Goal: Task Accomplishment & Management: Manage account settings

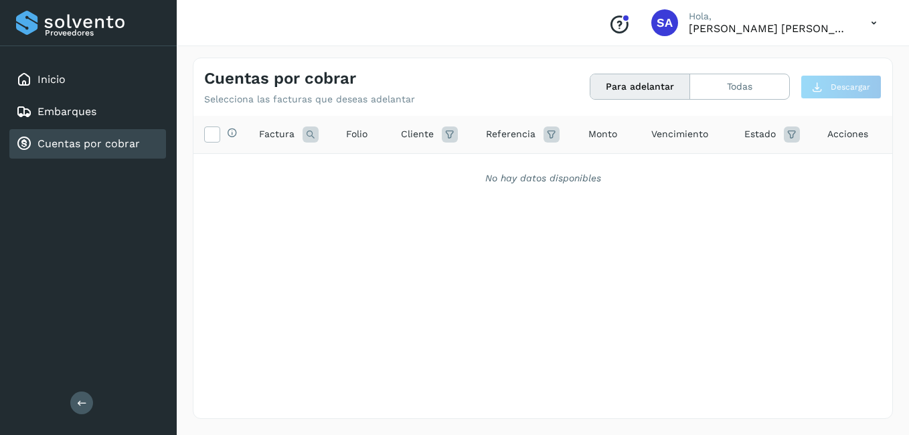
click at [72, 103] on div "Embarques" at bounding box center [87, 111] width 157 height 29
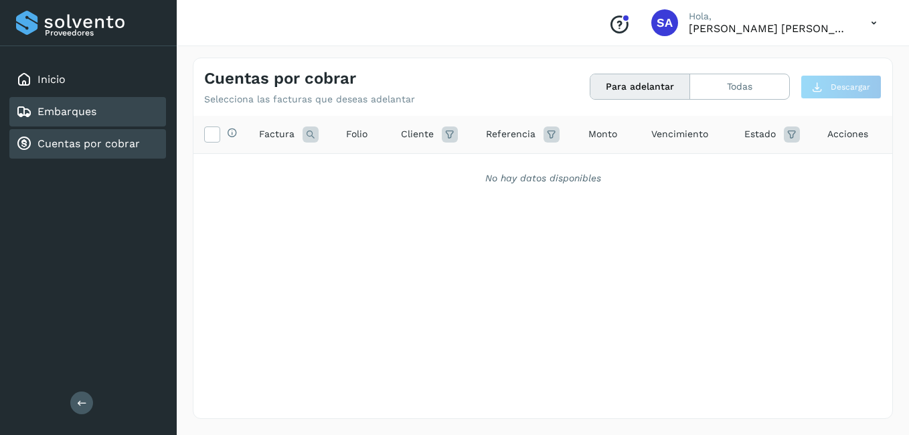
click at [89, 145] on link "Cuentas por cobrar" at bounding box center [89, 143] width 102 height 13
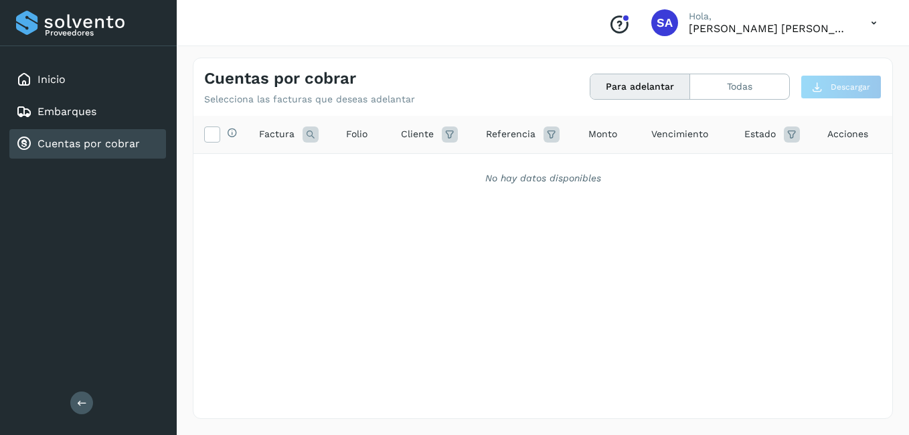
click at [139, 139] on link "Cuentas por cobrar" at bounding box center [89, 143] width 102 height 13
click at [69, 84] on div "Inicio" at bounding box center [87, 79] width 157 height 29
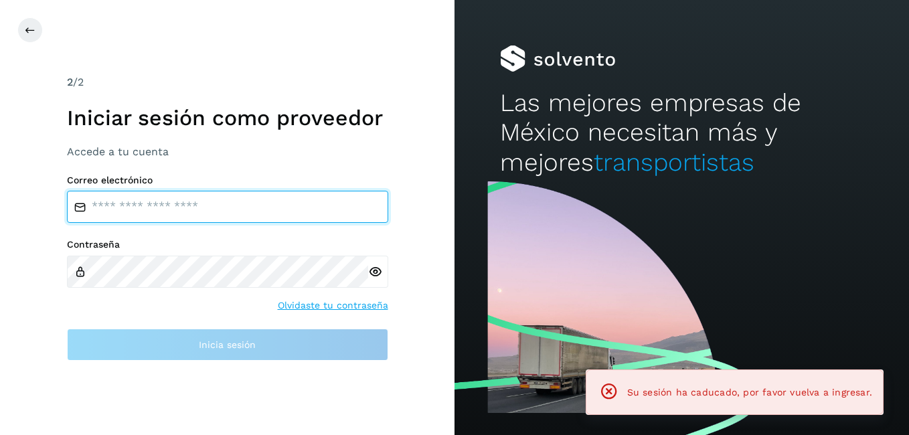
type input "**********"
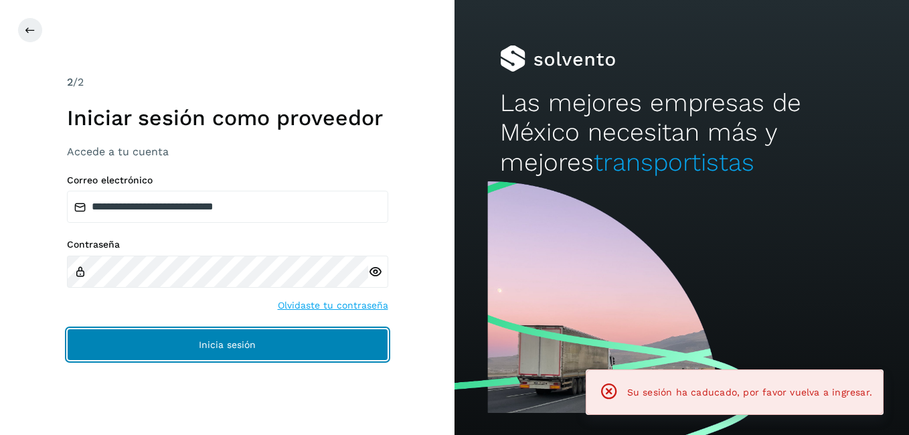
click at [164, 339] on button "Inicia sesión" at bounding box center [227, 345] width 321 height 32
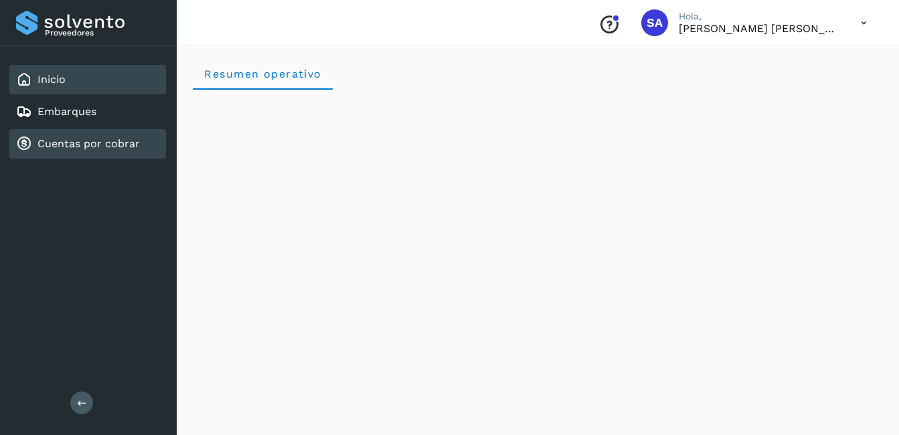
click at [123, 143] on link "Cuentas por cobrar" at bounding box center [89, 143] width 102 height 13
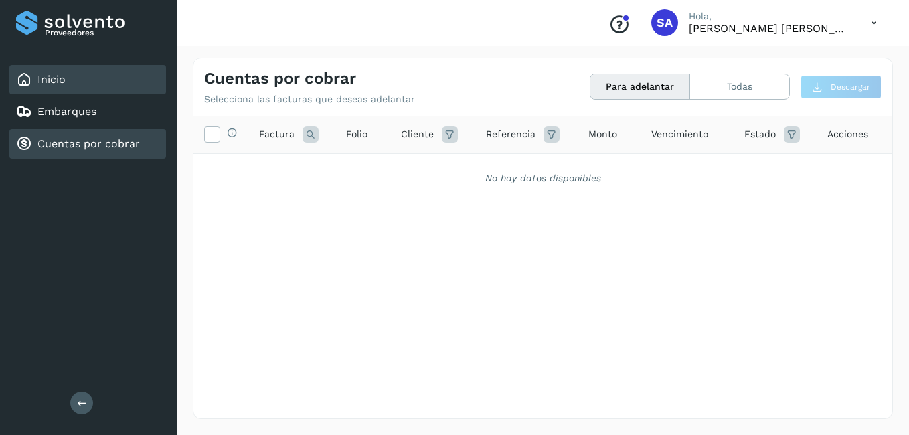
click at [66, 80] on div "Inicio" at bounding box center [87, 79] width 157 height 29
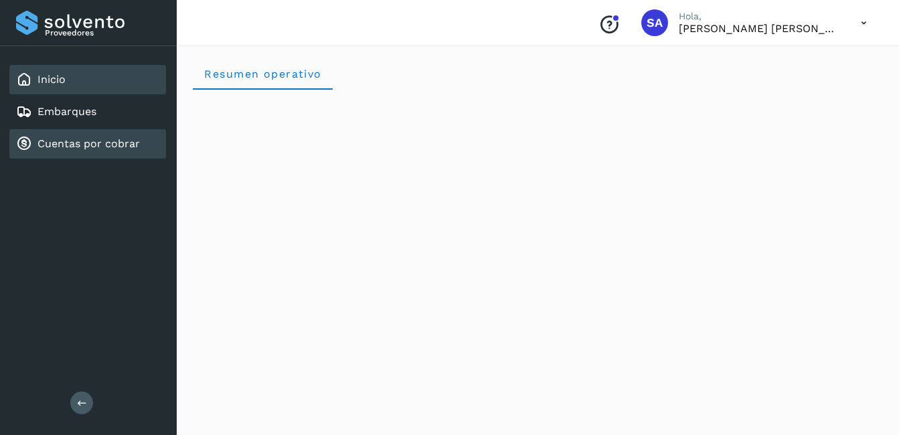
click at [63, 147] on link "Cuentas por cobrar" at bounding box center [89, 143] width 102 height 13
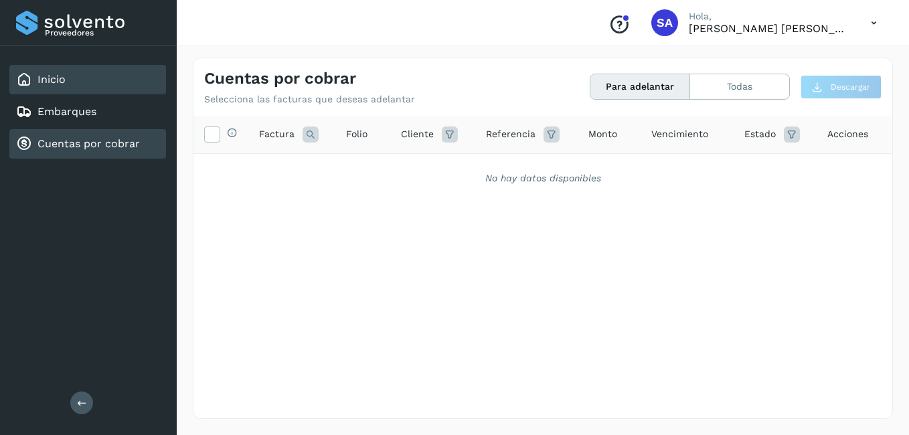
click at [68, 81] on div "Inicio" at bounding box center [87, 79] width 157 height 29
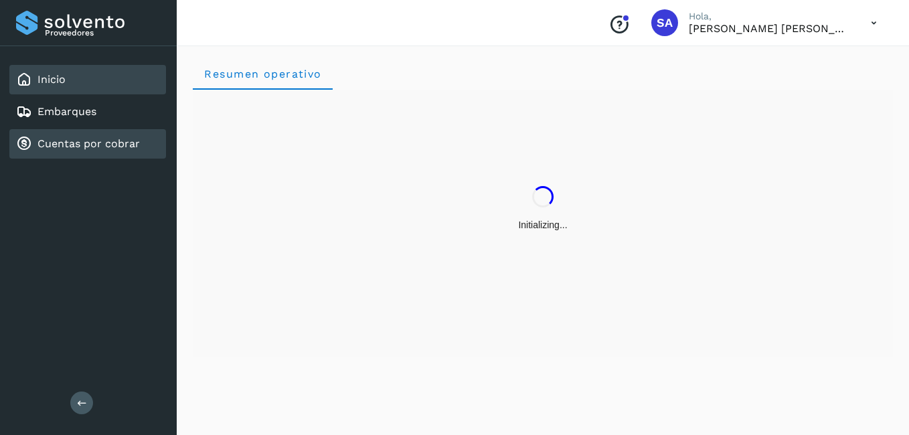
click at [94, 144] on link "Cuentas por cobrar" at bounding box center [89, 143] width 102 height 13
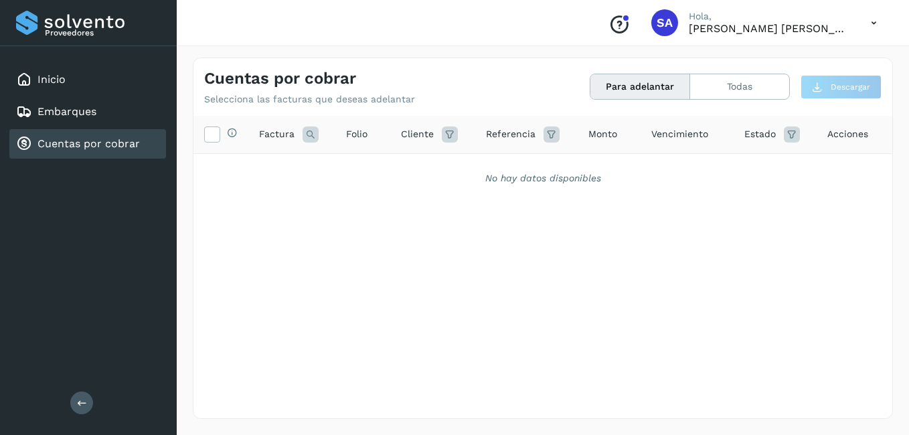
click at [77, 134] on div "Cuentas por cobrar" at bounding box center [87, 143] width 157 height 29
click at [82, 140] on link "Cuentas por cobrar" at bounding box center [89, 143] width 102 height 13
click at [56, 80] on link "Inicio" at bounding box center [52, 79] width 28 height 13
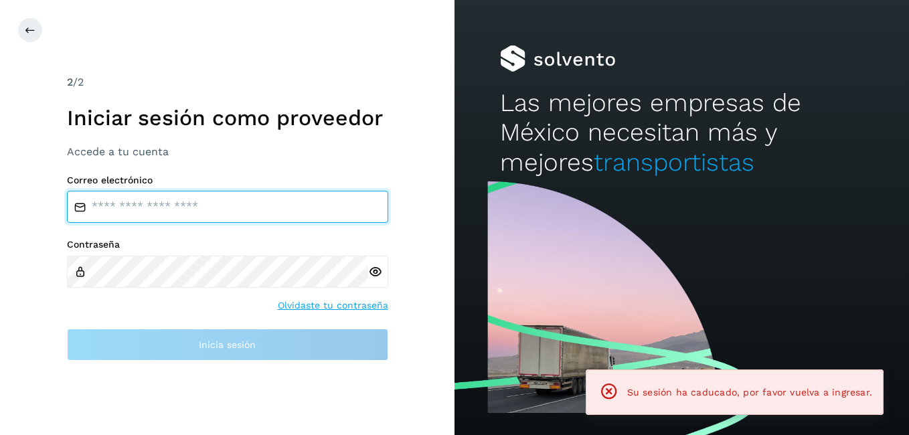
type input "**********"
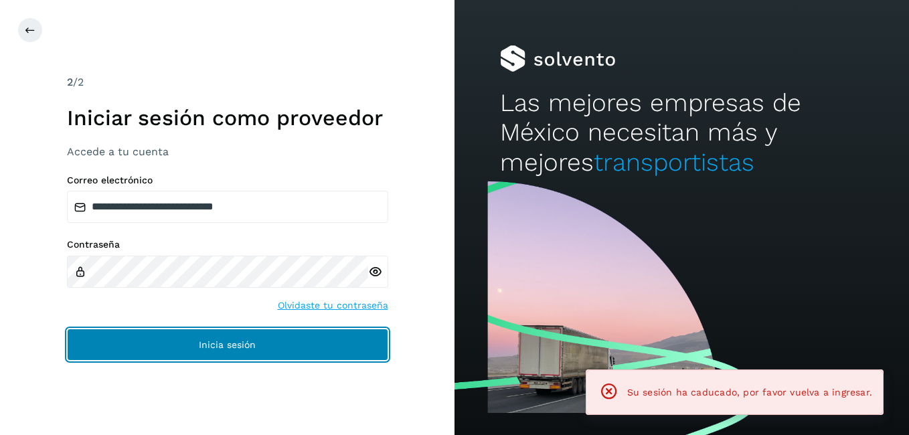
click at [154, 347] on button "Inicia sesión" at bounding box center [227, 345] width 321 height 32
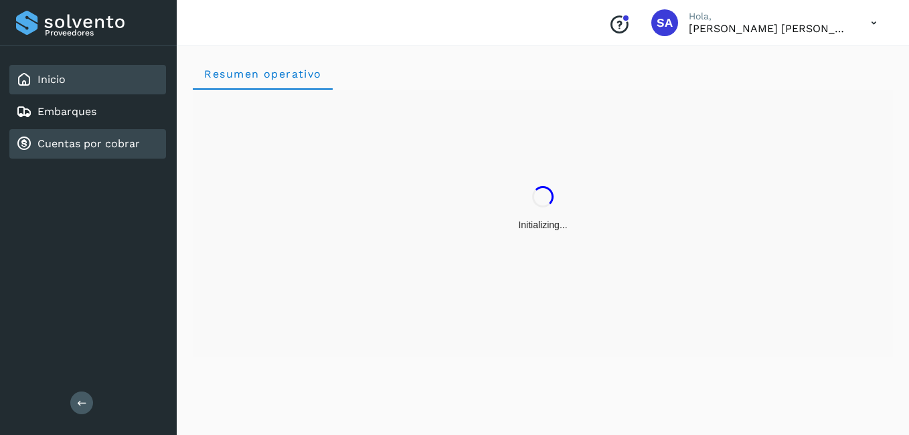
click at [96, 149] on link "Cuentas por cobrar" at bounding box center [89, 143] width 102 height 13
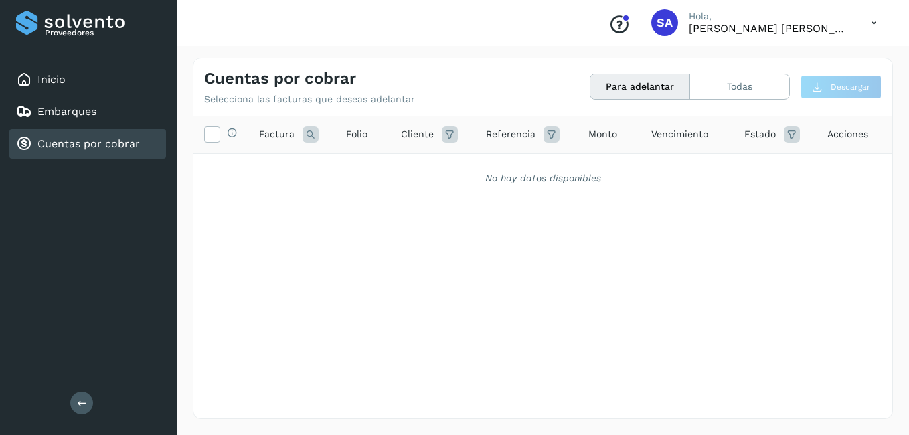
click at [103, 139] on link "Cuentas por cobrar" at bounding box center [89, 143] width 102 height 13
click at [48, 79] on link "Inicio" at bounding box center [52, 79] width 28 height 13
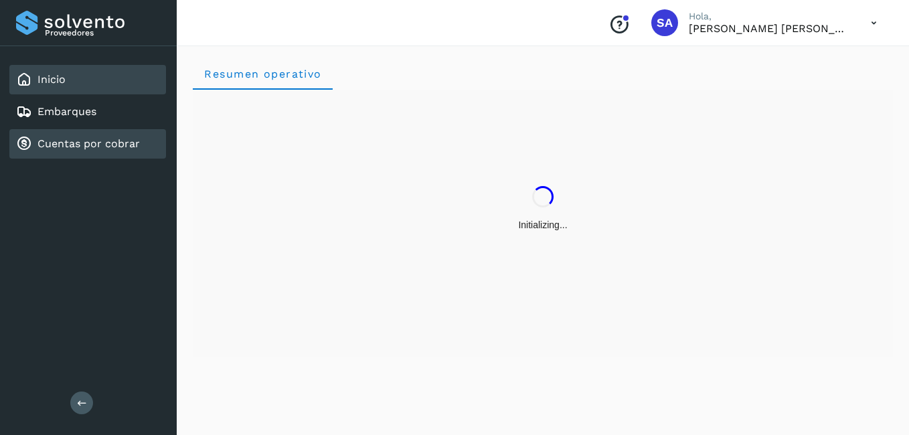
click at [66, 141] on link "Cuentas por cobrar" at bounding box center [89, 143] width 102 height 13
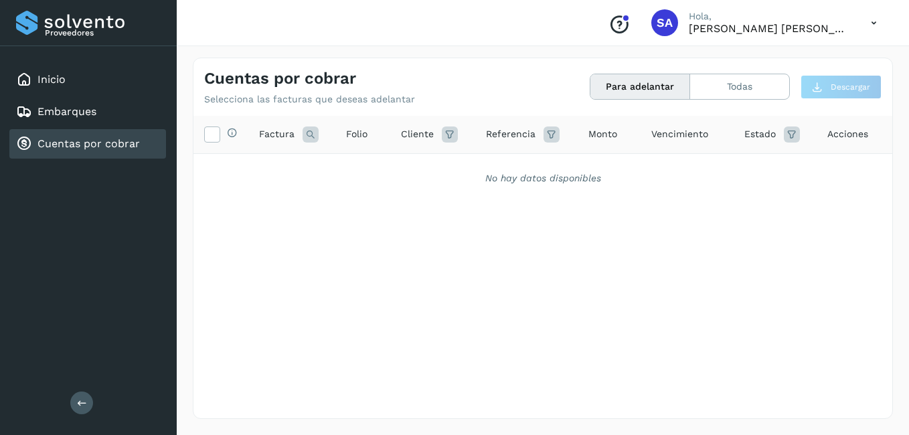
click at [53, 143] on link "Cuentas por cobrar" at bounding box center [89, 143] width 102 height 13
